Goal: Check status: Check status

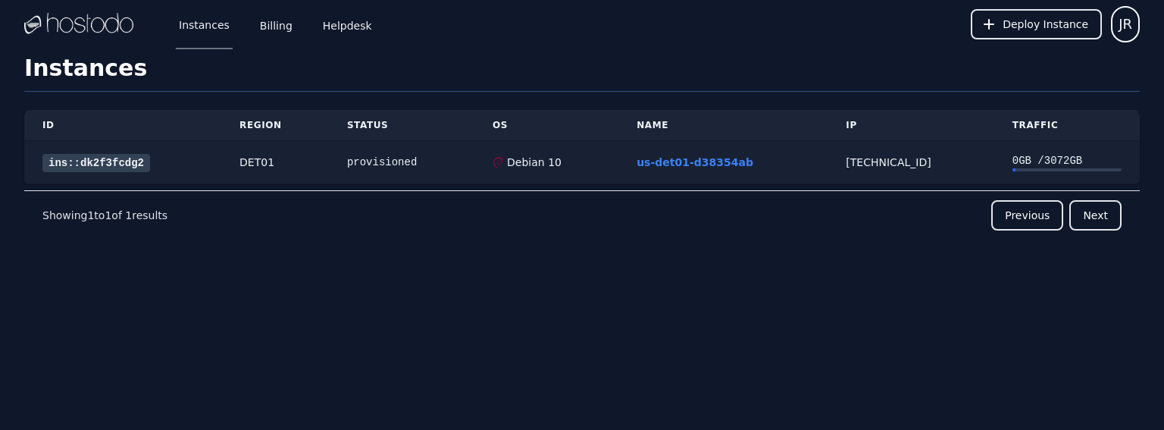
click at [1036, 166] on div "0 GB / 3072 GB" at bounding box center [1066, 160] width 109 height 15
drag, startPoint x: 523, startPoint y: 45, endPoint x: 470, endPoint y: 33, distance: 54.6
click at [470, 33] on div "Instances Billing Helpdesk Deploy Instance JR" at bounding box center [581, 24] width 1115 height 48
click at [894, 173] on td "[TECHNICAL_ID]" at bounding box center [910, 162] width 166 height 43
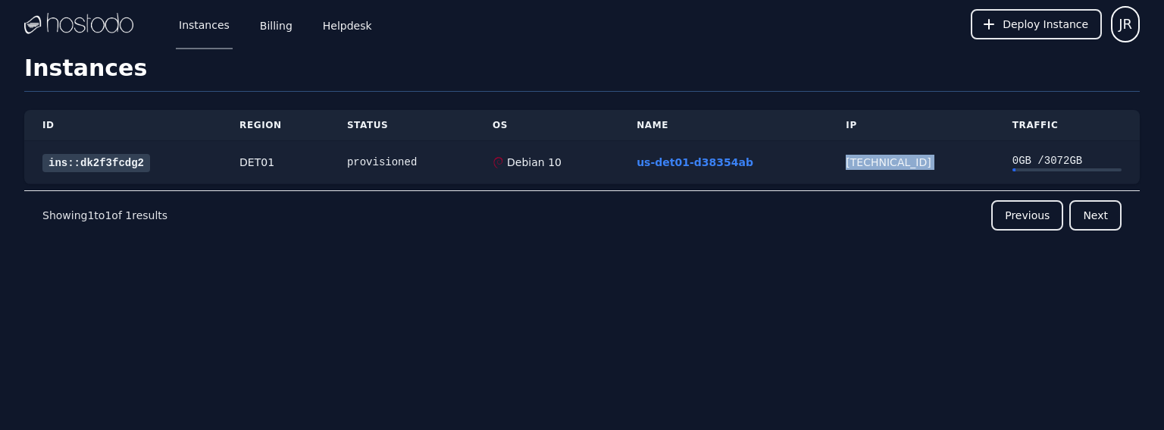
click at [894, 173] on td "[TECHNICAL_ID]" at bounding box center [910, 162] width 166 height 43
click at [712, 163] on link "us-det01-d38354ab" at bounding box center [694, 162] width 117 height 12
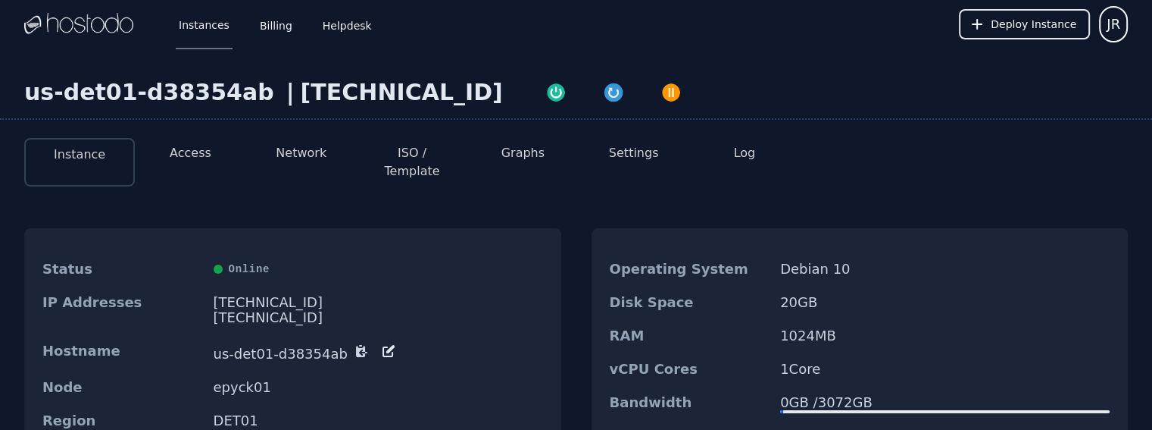
click at [196, 156] on button "Access" at bounding box center [191, 153] width 42 height 18
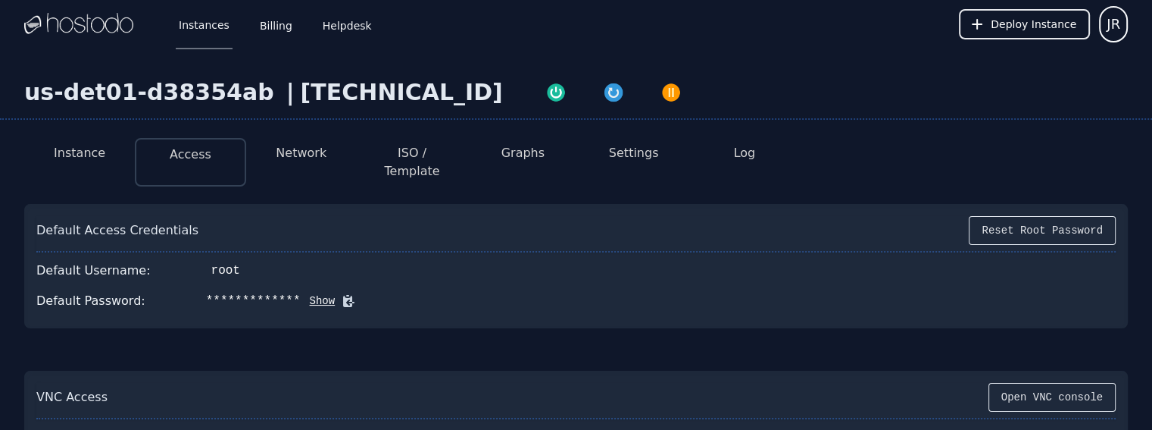
scroll to position [152, 0]
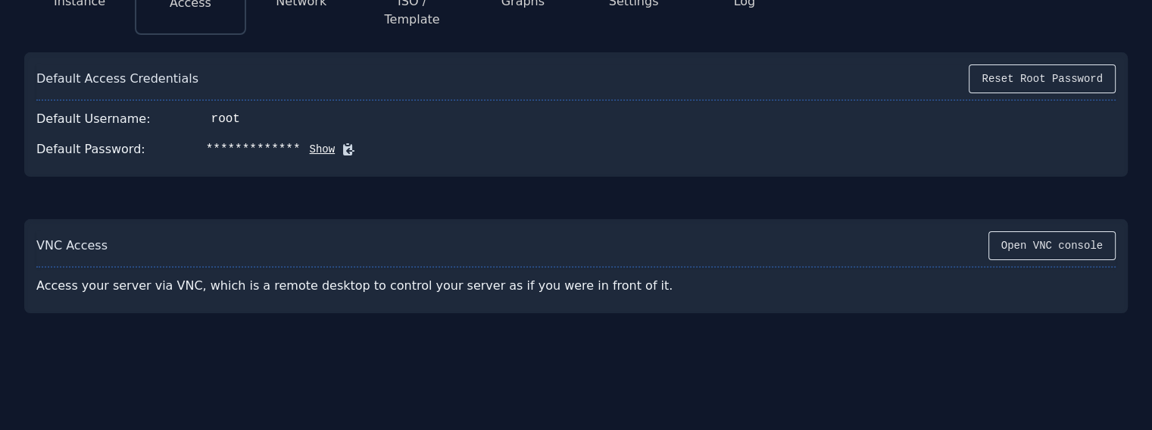
click at [312, 142] on button "Show" at bounding box center [318, 149] width 35 height 15
click at [363, 142] on icon at bounding box center [370, 149] width 15 height 15
click at [943, 192] on div "Default Access Credentials Reset Root Password Default Username: root Default P…" at bounding box center [576, 176] width 1104 height 273
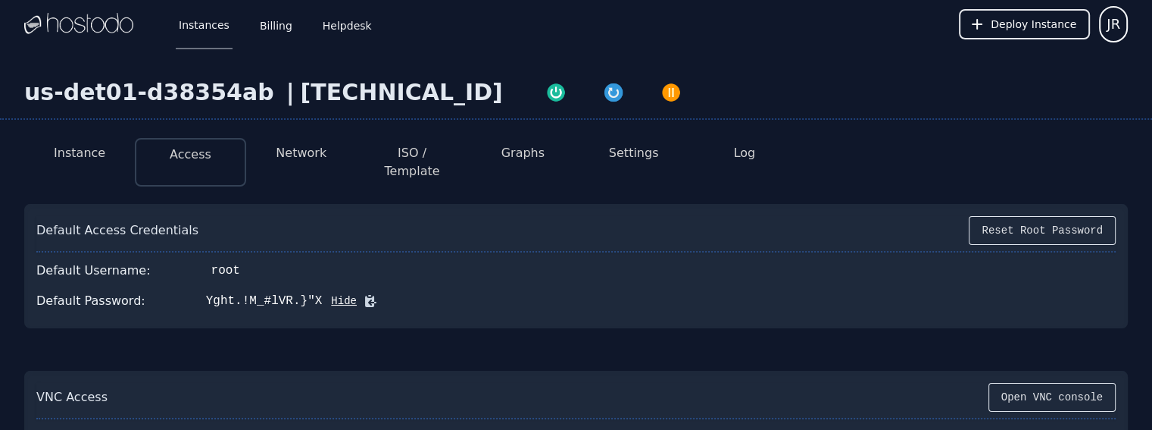
click at [439, 151] on button "ISO / Template" at bounding box center [412, 162] width 86 height 36
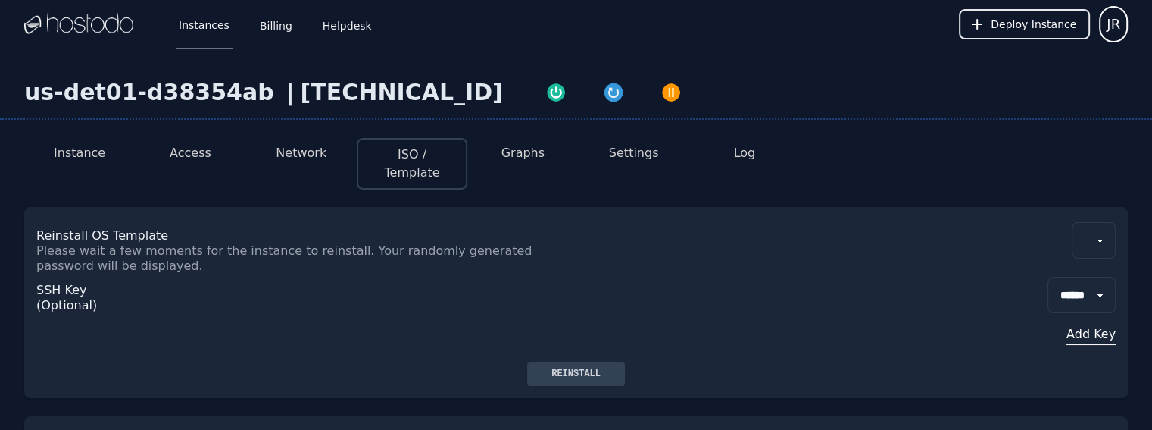
click at [542, 153] on button "Graphs" at bounding box center [523, 153] width 43 height 18
click at [655, 148] on button "Settings" at bounding box center [634, 153] width 50 height 18
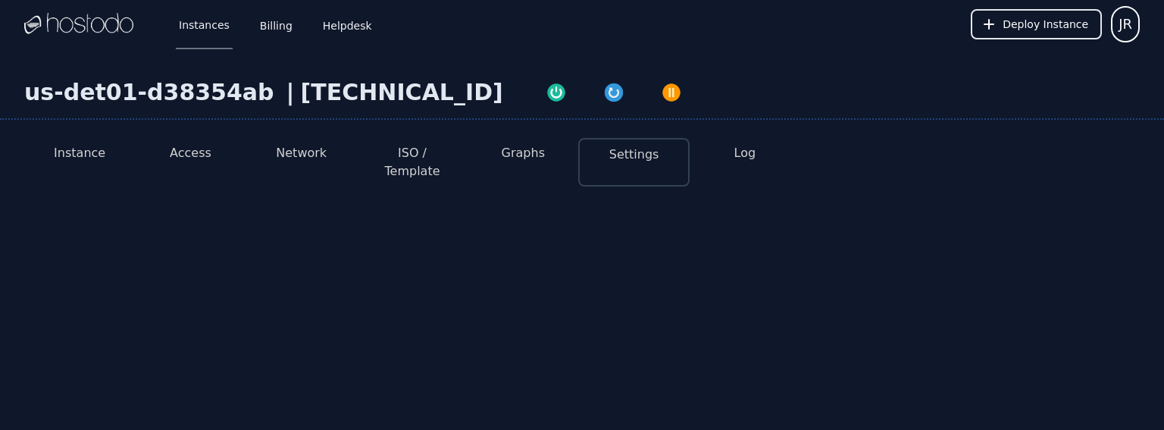
select select "***"
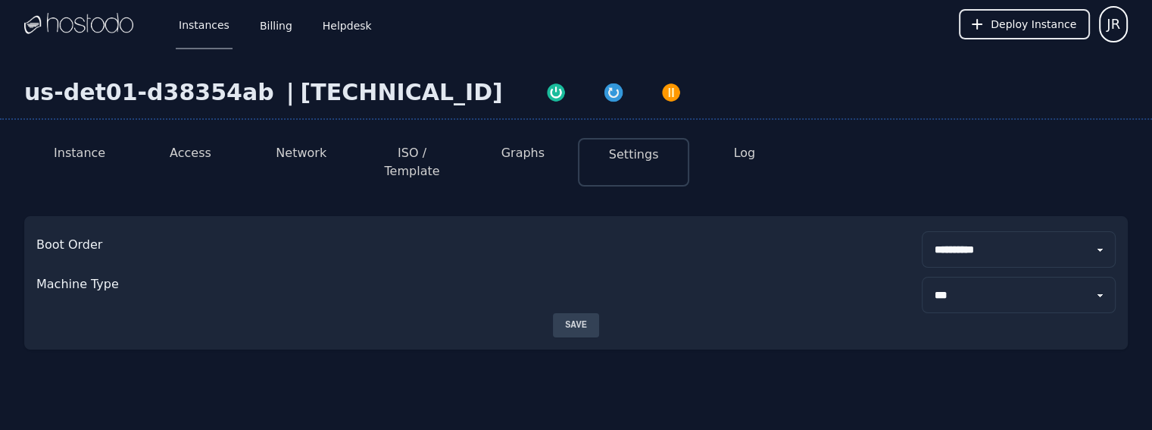
click at [89, 150] on button "Instance" at bounding box center [80, 153] width 52 height 18
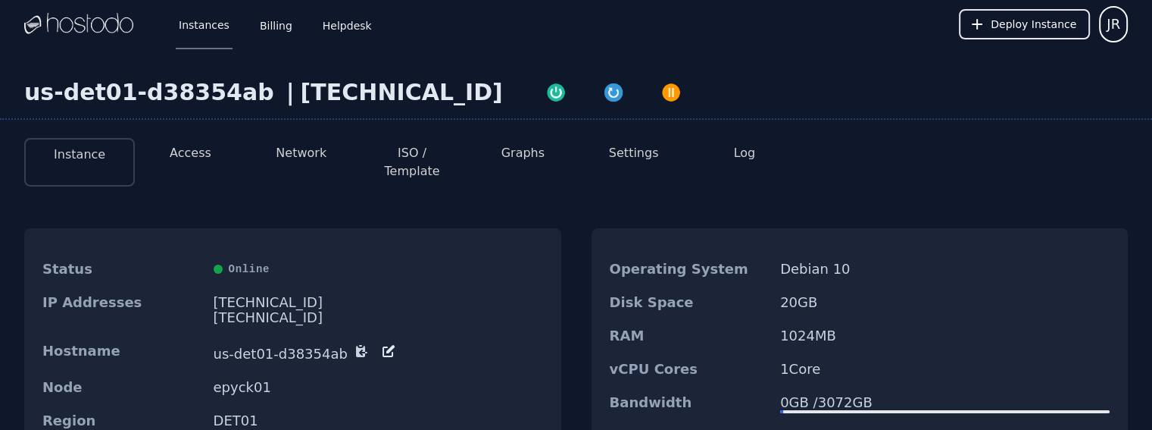
click at [352, 90] on div "66.187.7.124" at bounding box center [402, 92] width 202 height 27
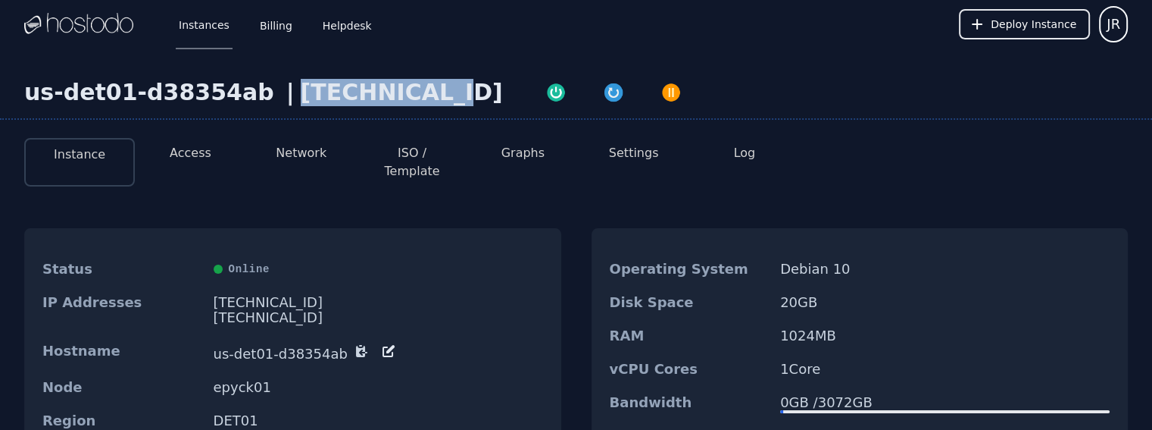
click at [352, 90] on div "66.187.7.124" at bounding box center [402, 92] width 202 height 27
copy div "66.187.7.124"
